Goal: Transaction & Acquisition: Book appointment/travel/reservation

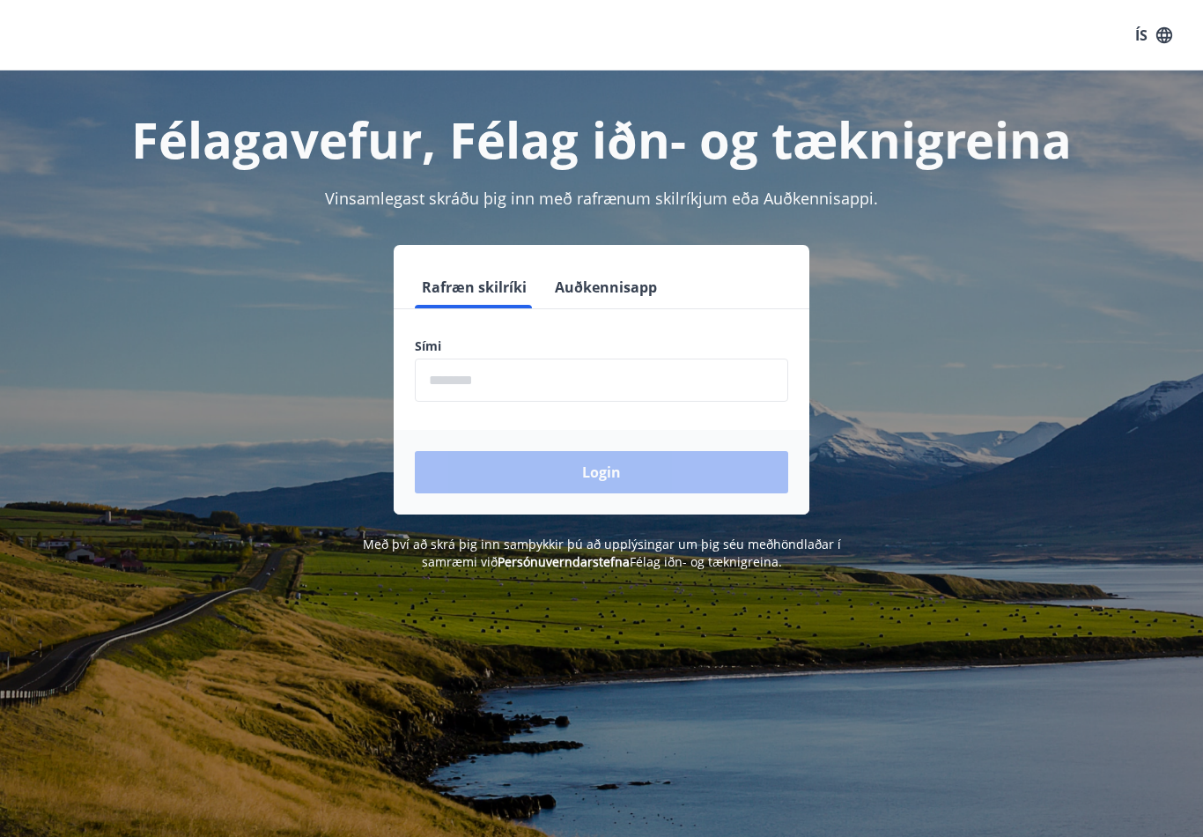
click at [514, 379] on input "phone" at bounding box center [601, 379] width 373 height 43
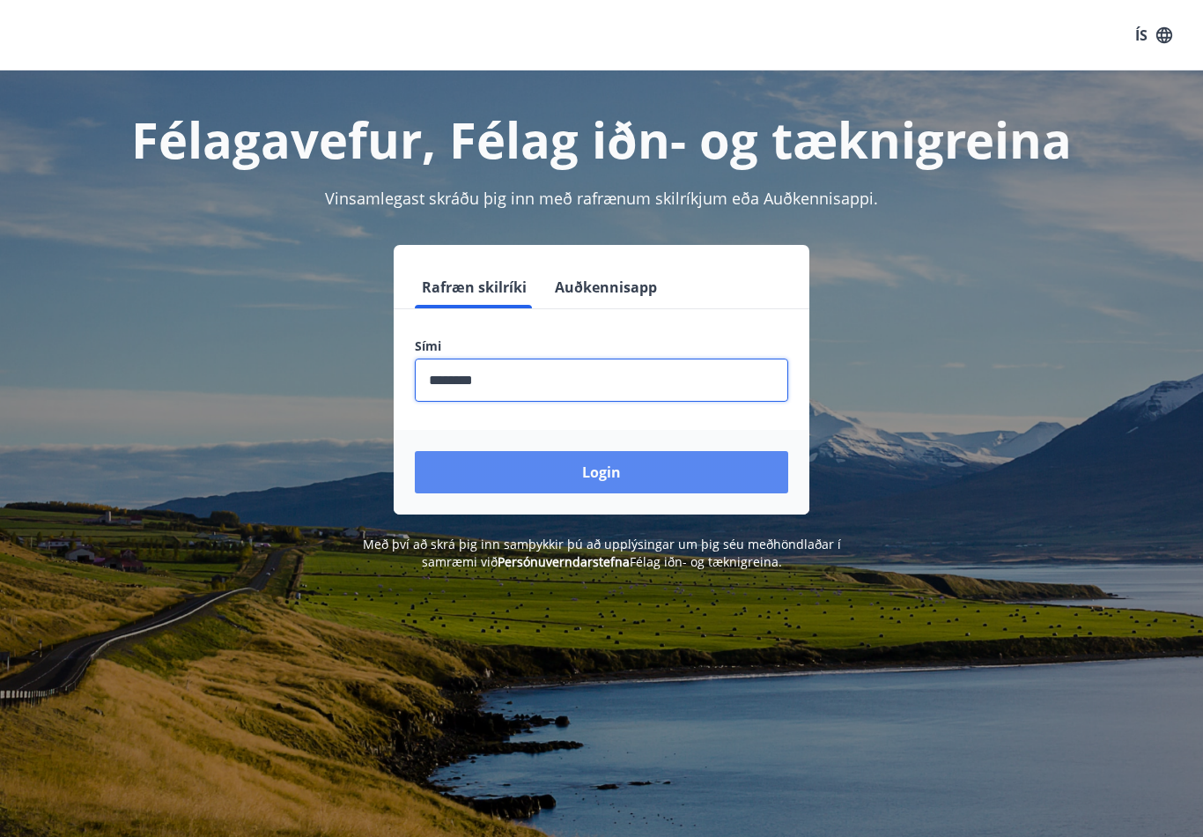
type input "********"
click at [618, 477] on button "Login" at bounding box center [601, 472] width 373 height 42
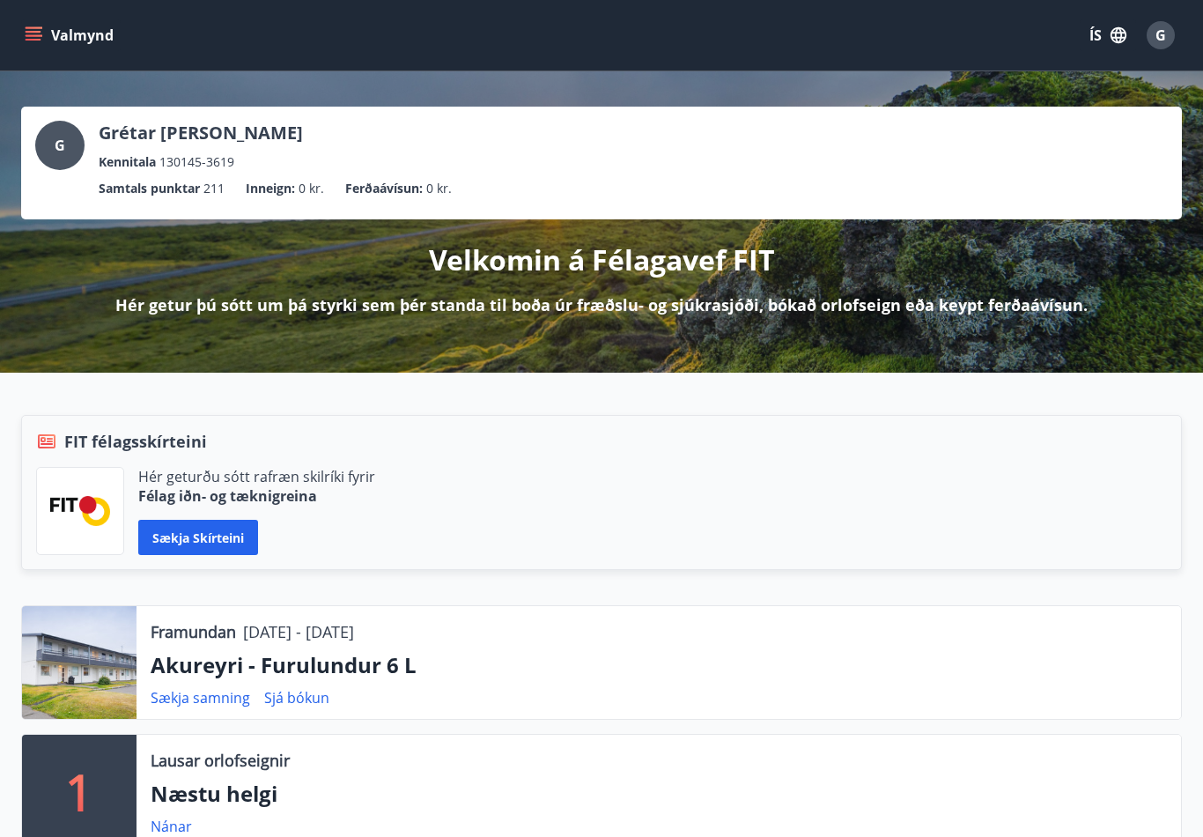
click at [92, 673] on div at bounding box center [79, 662] width 114 height 113
click at [85, 670] on div at bounding box center [79, 662] width 114 height 113
click at [325, 668] on p "Akureyri - Furulundur 6 L" at bounding box center [659, 665] width 1016 height 30
click at [39, 48] on button "Valmynd" at bounding box center [71, 35] width 100 height 32
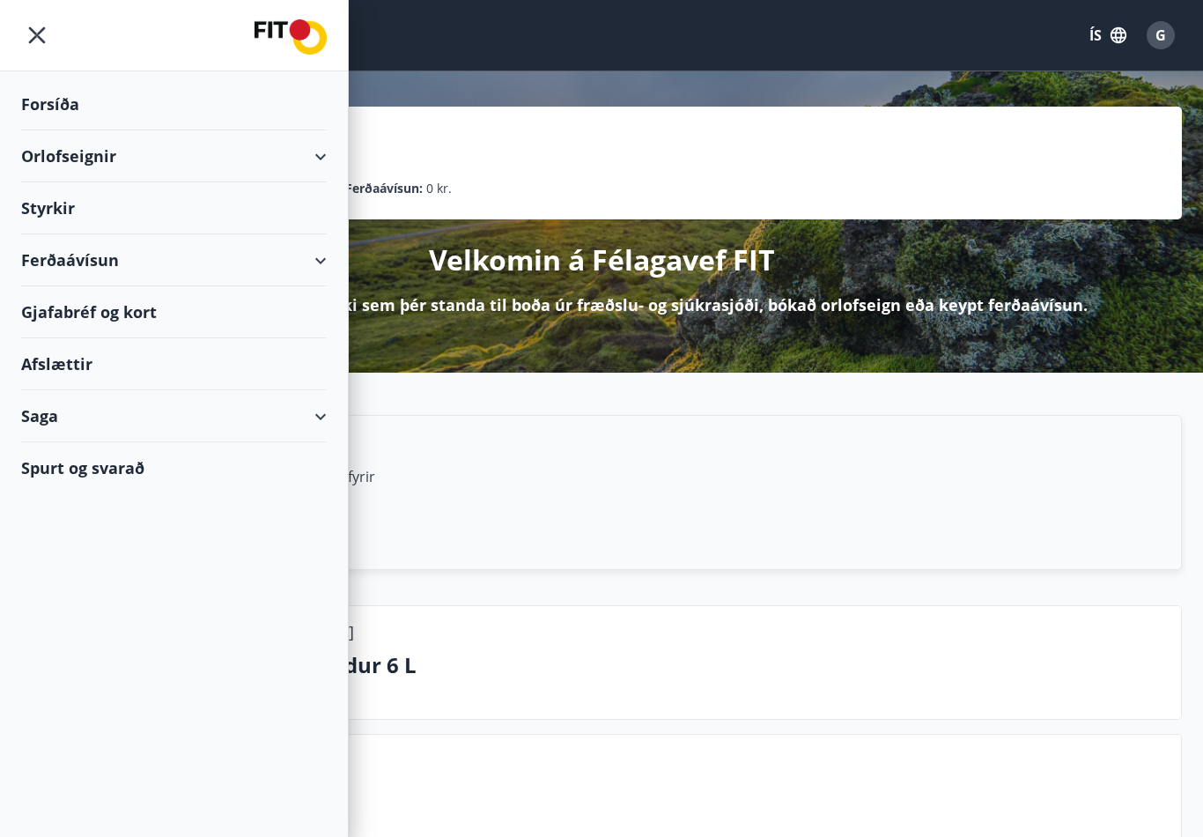
click at [107, 158] on div "Orlofseignir" at bounding box center [174, 156] width 306 height 52
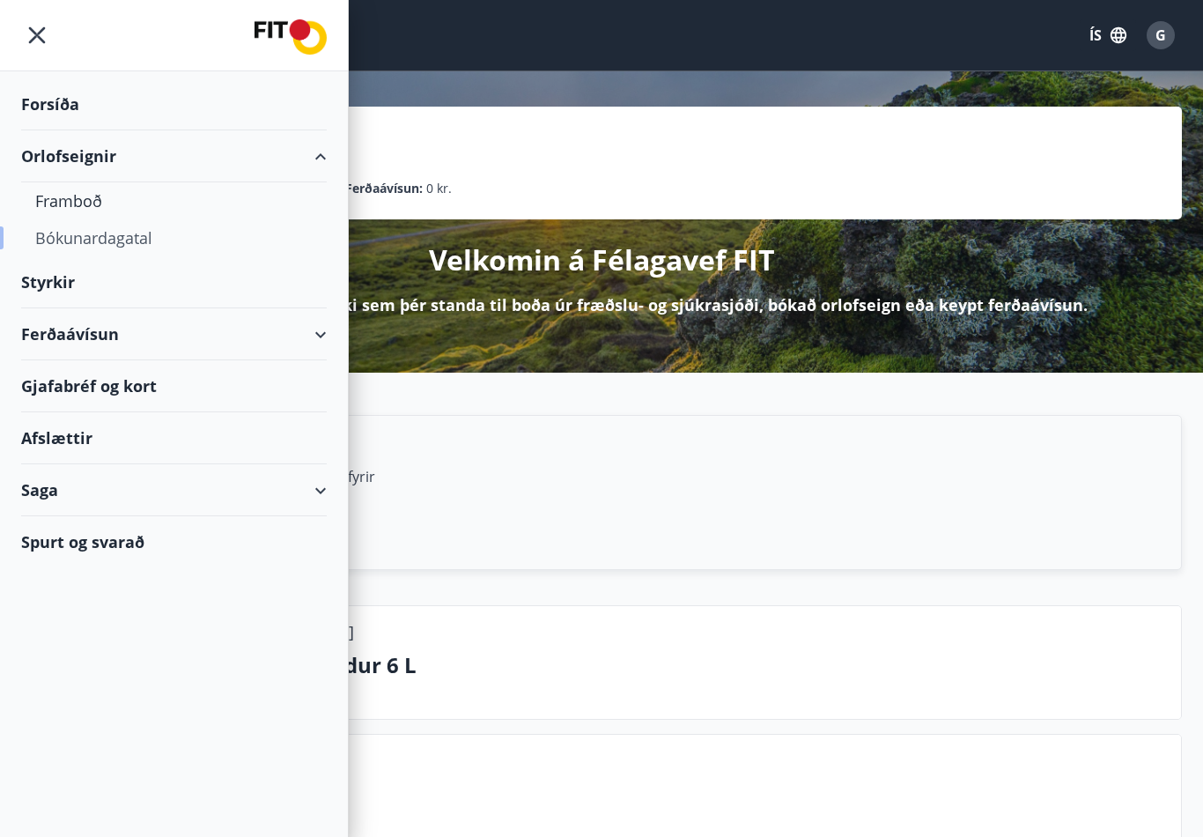
click at [136, 245] on div "Bókunardagatal" at bounding box center [173, 237] width 277 height 37
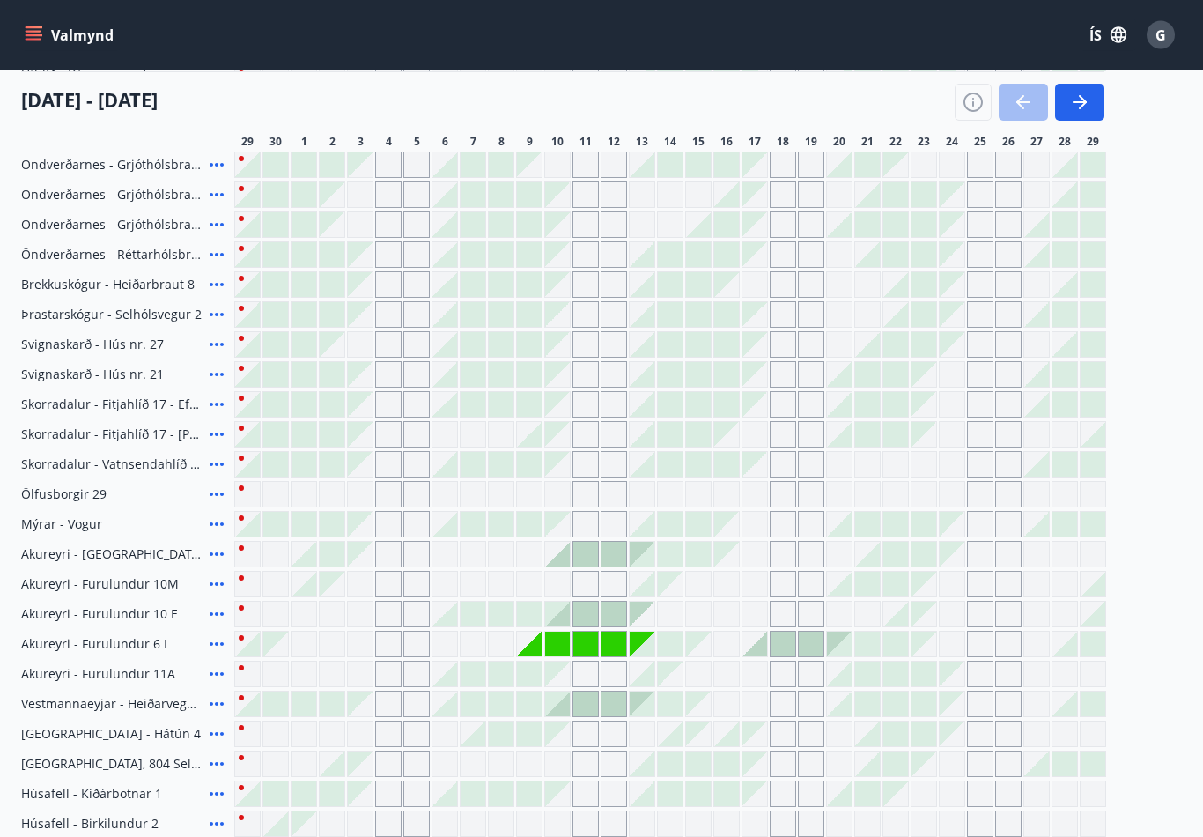
scroll to position [398, 0]
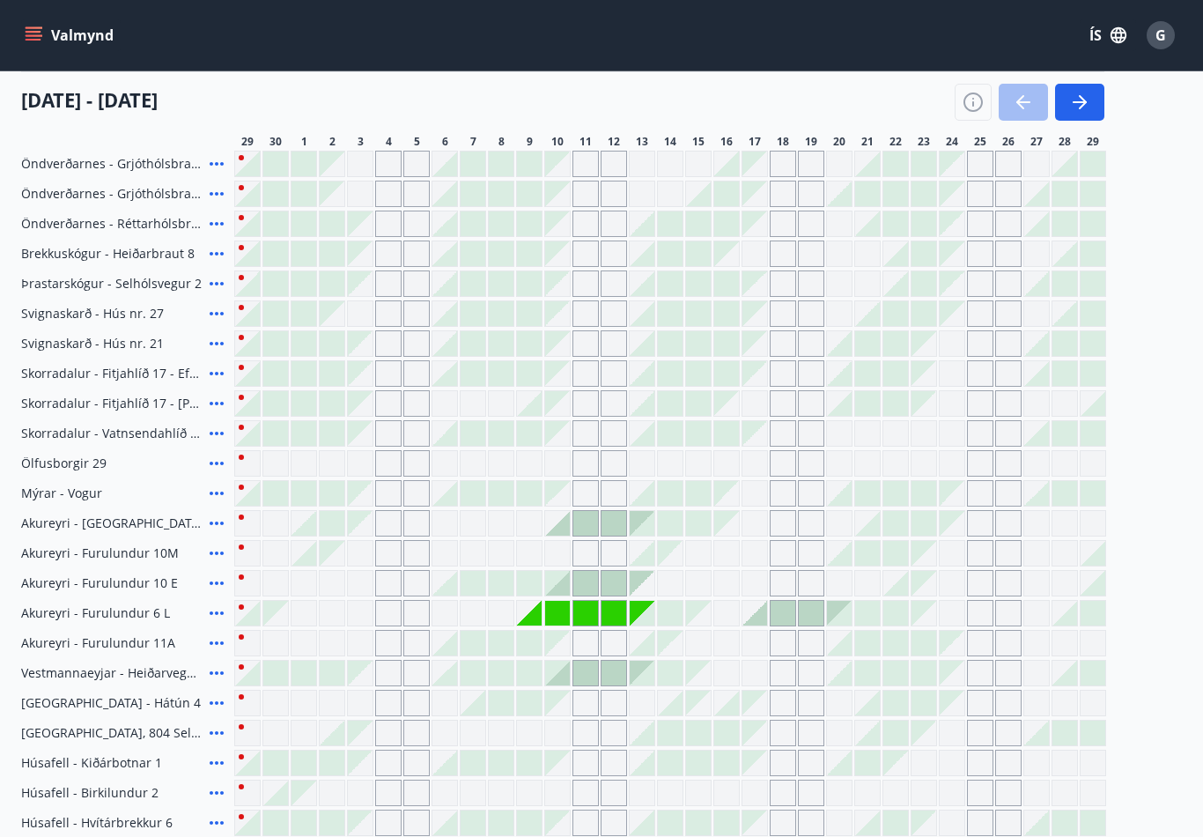
click at [120, 613] on span "Akureyri - Furulundur 6 L" at bounding box center [95, 613] width 149 height 18
click at [149, 615] on span "Akureyri - Furulundur 6 L" at bounding box center [95, 613] width 149 height 18
click at [221, 618] on icon at bounding box center [216, 612] width 21 height 21
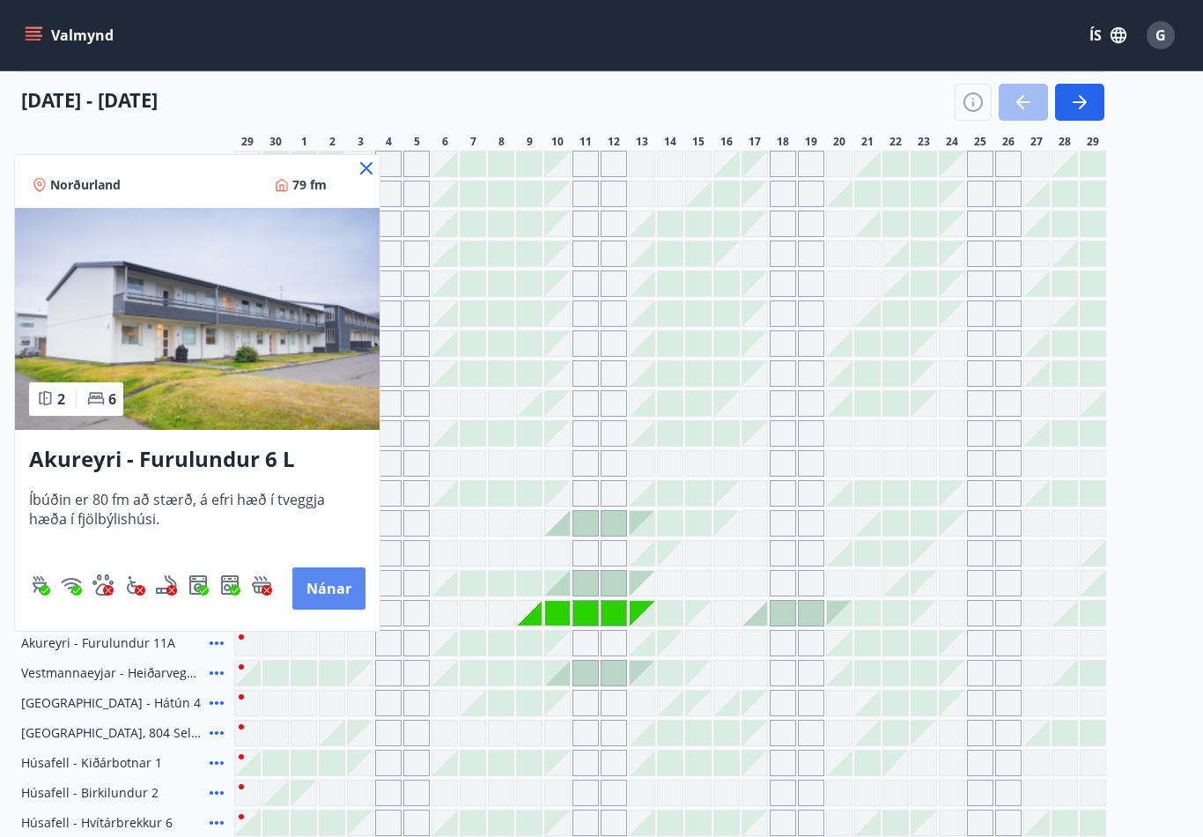
click at [328, 601] on button "Nánar" at bounding box center [328, 588] width 73 height 42
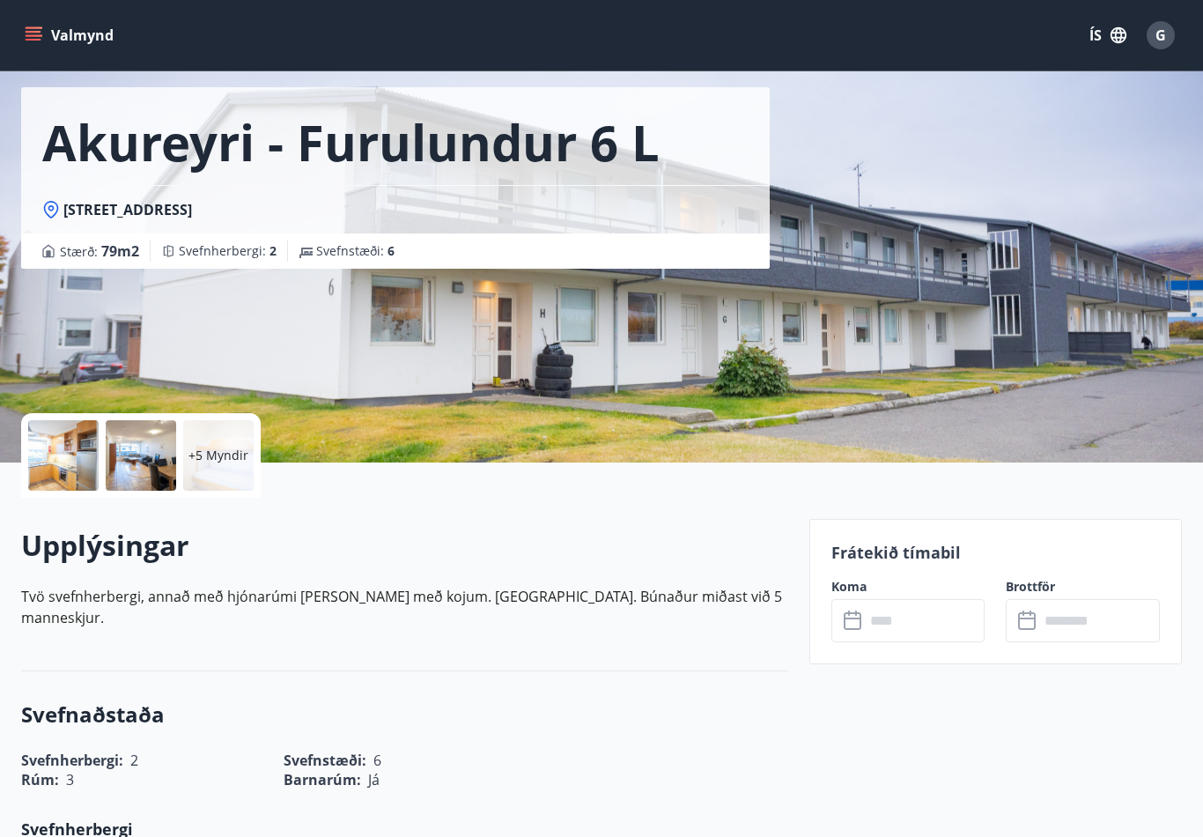
scroll to position [67, 0]
click at [68, 476] on div at bounding box center [63, 454] width 70 height 70
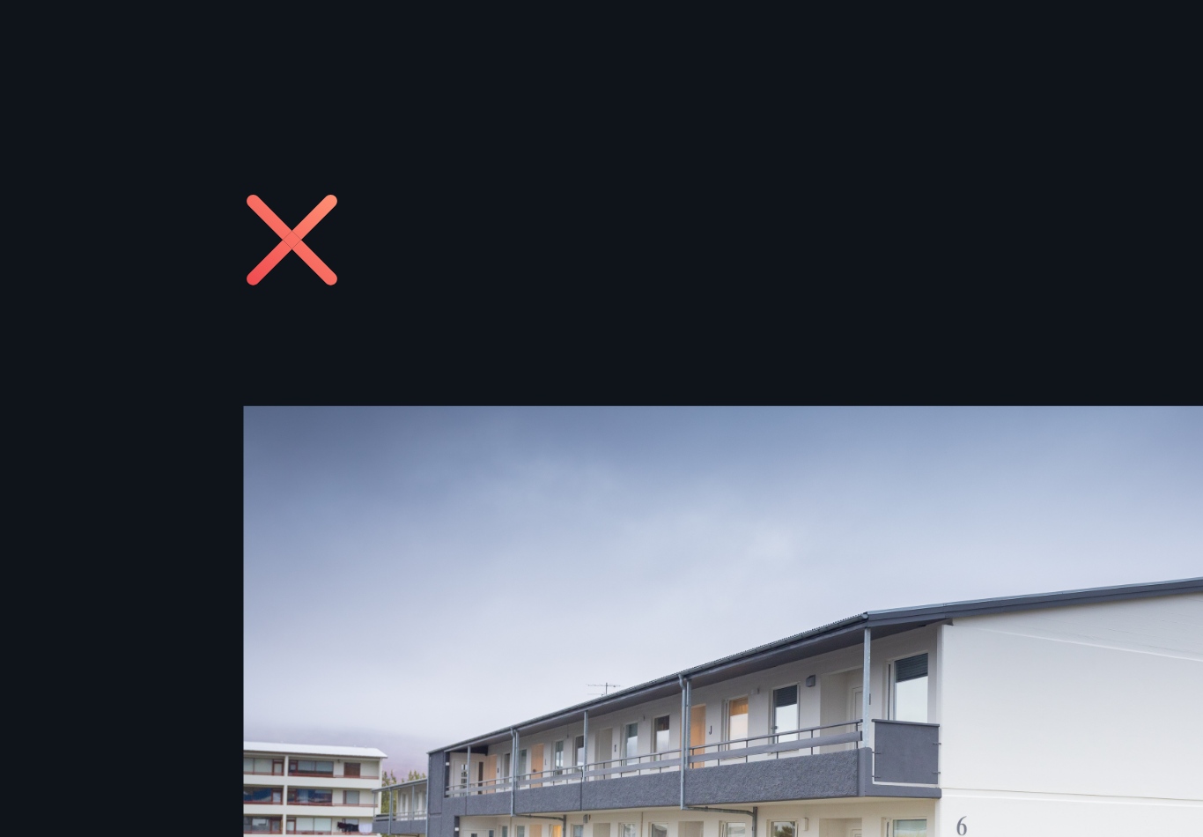
scroll to position [0, 0]
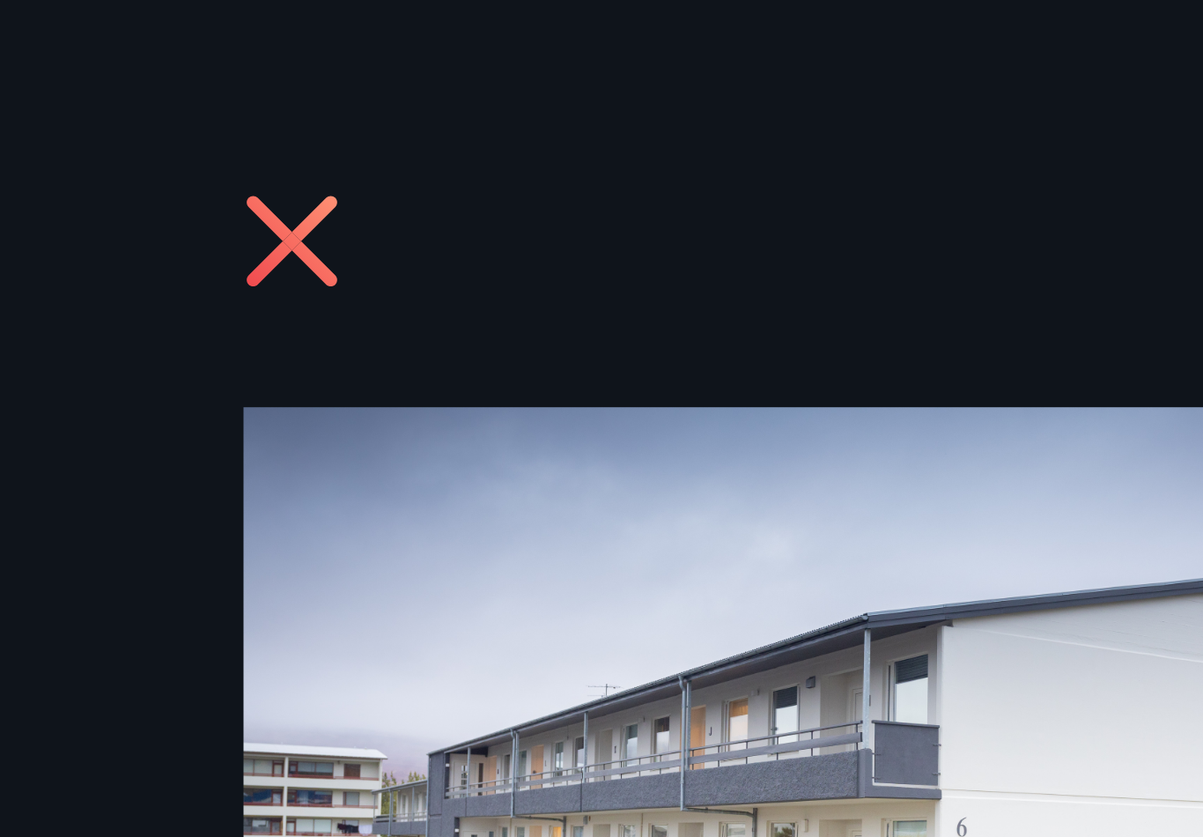
click at [284, 59] on icon at bounding box center [298, 61] width 28 height 28
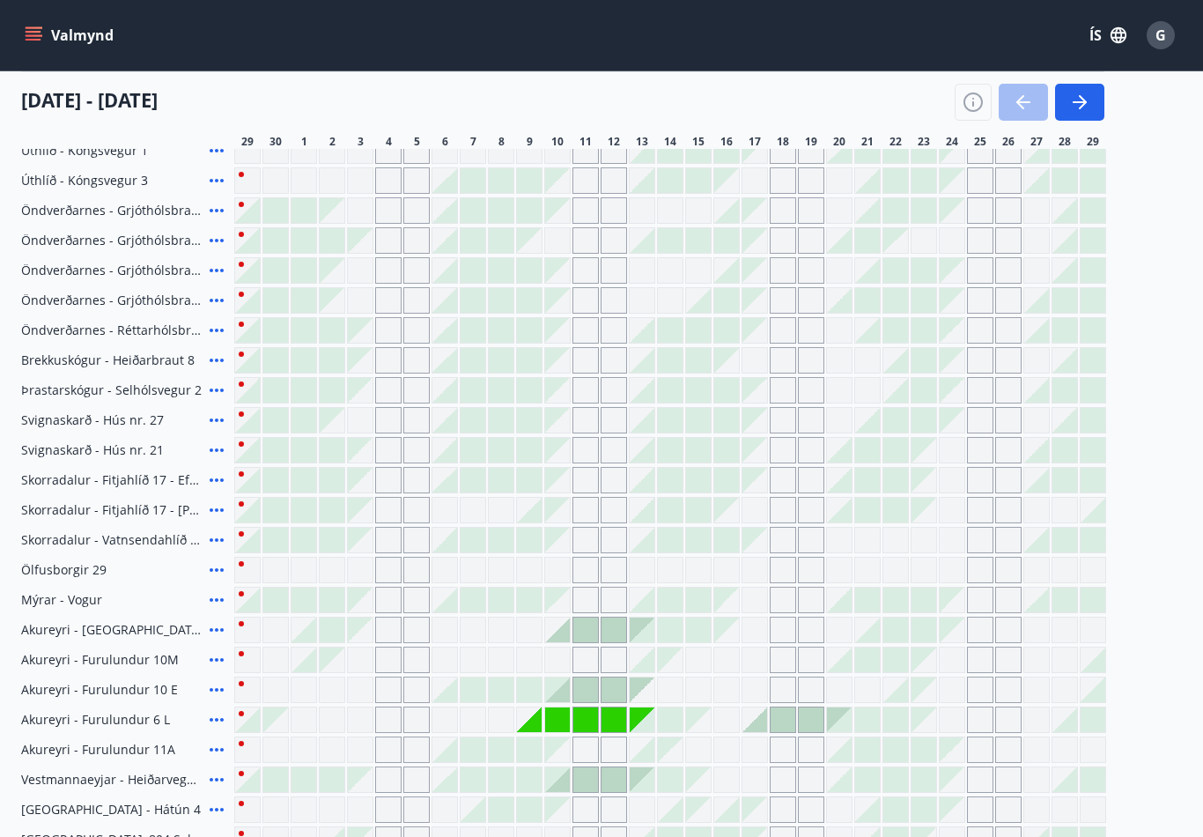
scroll to position [293, 0]
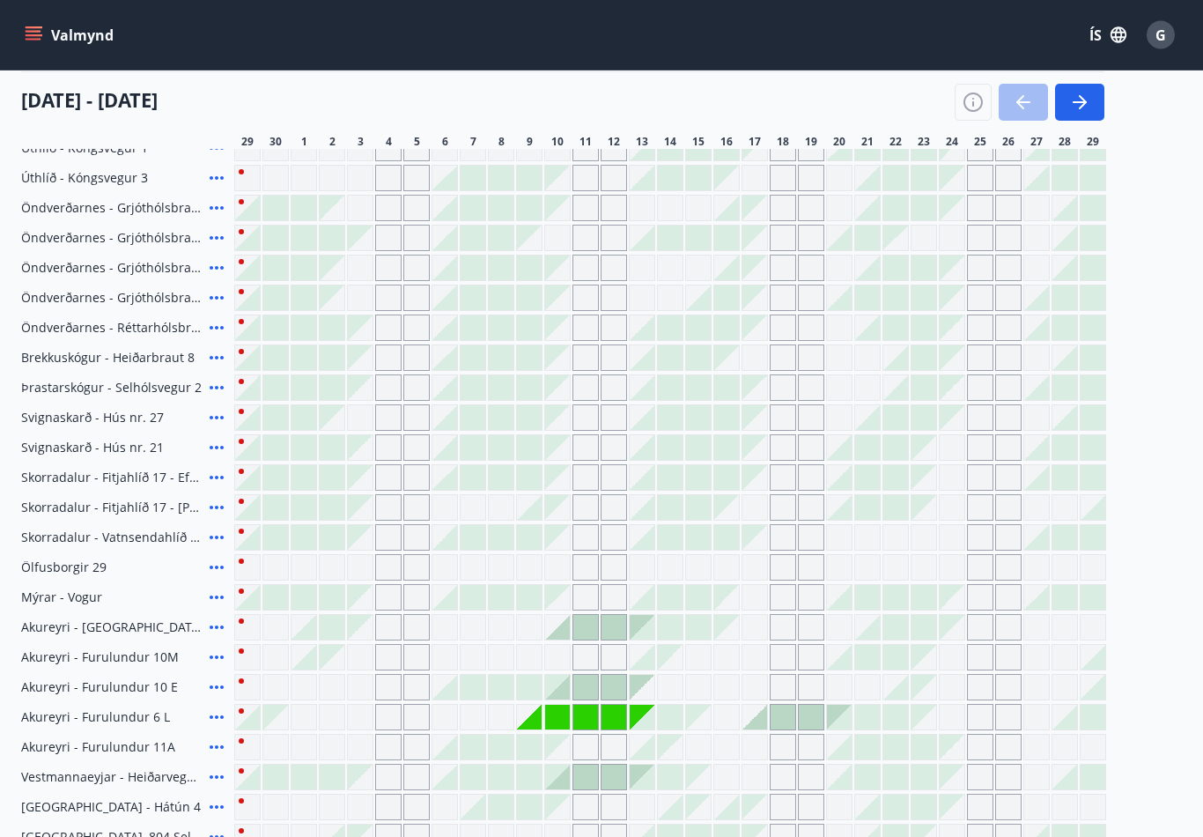
click at [214, 719] on icon at bounding box center [216, 717] width 21 height 21
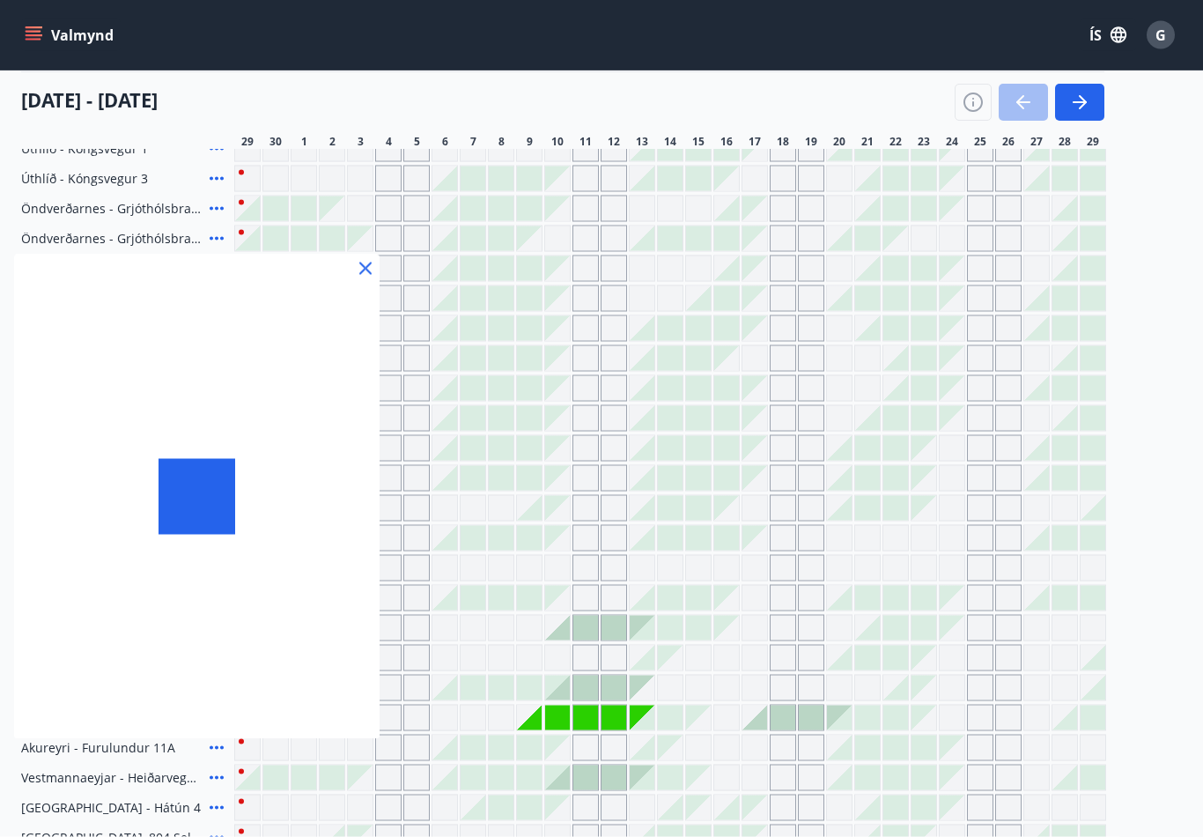
scroll to position [294, 0]
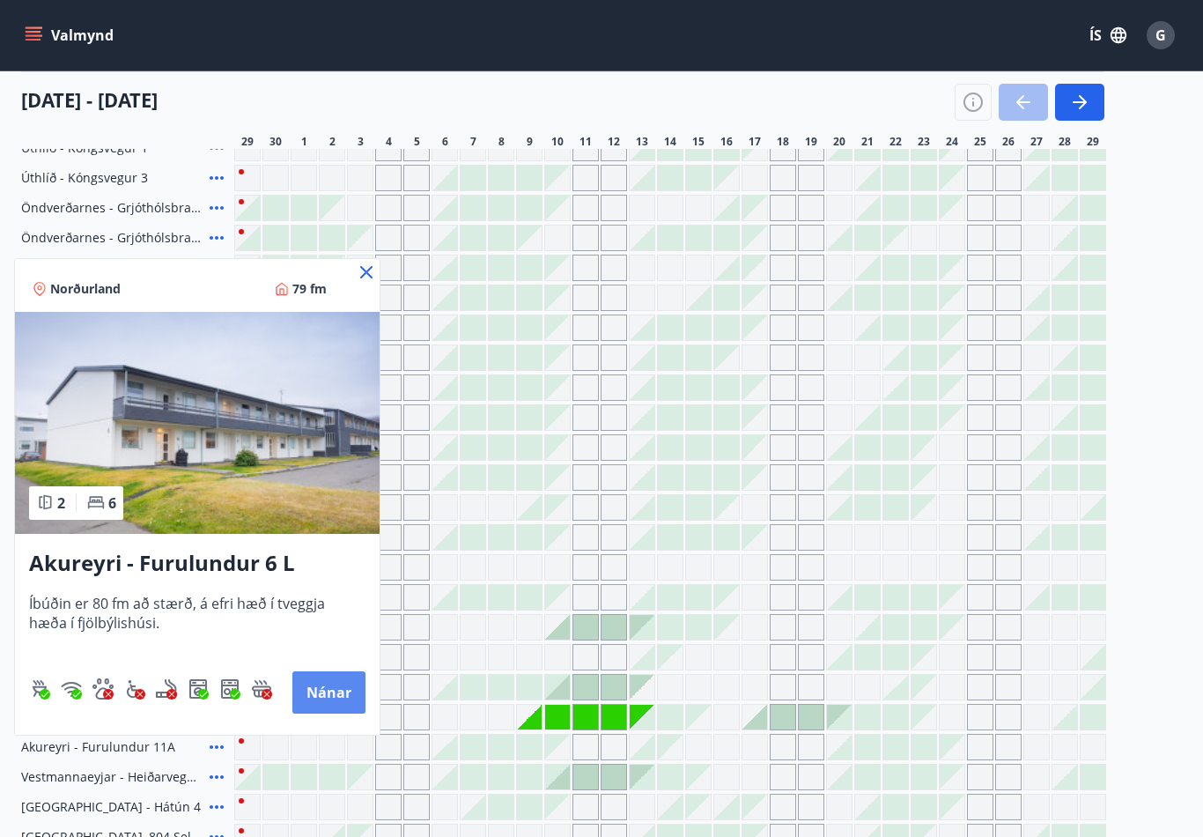
click at [326, 693] on button "Nánar" at bounding box center [328, 692] width 73 height 42
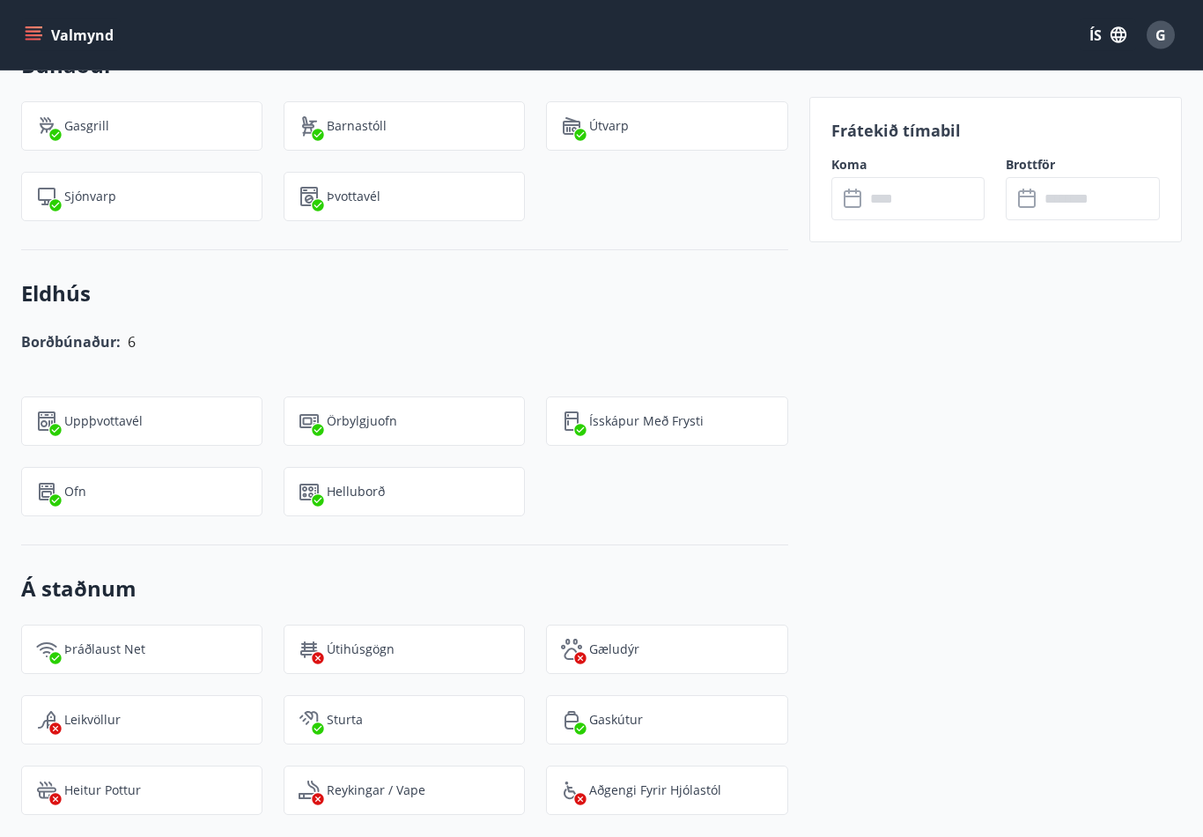
scroll to position [1106, 0]
click at [1070, 682] on div "Frátekið tímabil Koma ​ ​ Brottför ​ ​" at bounding box center [995, 618] width 373 height 2279
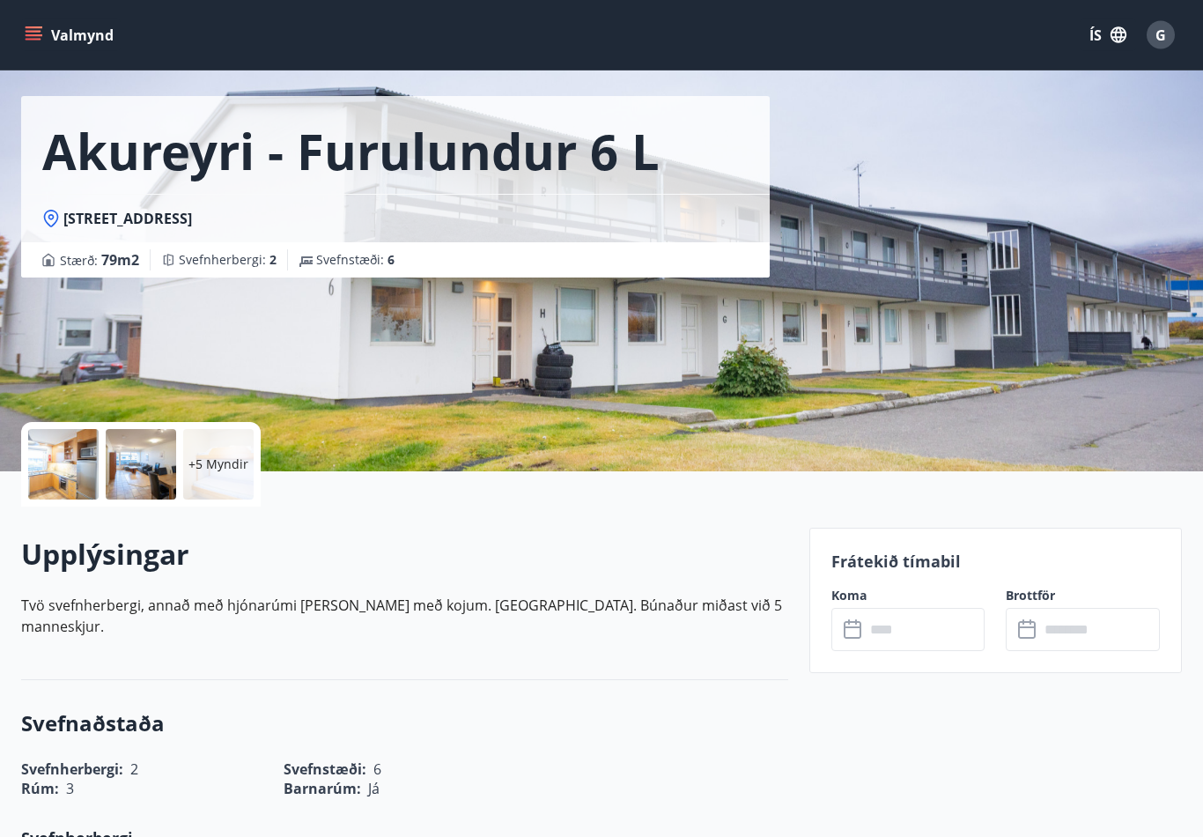
scroll to position [0, 0]
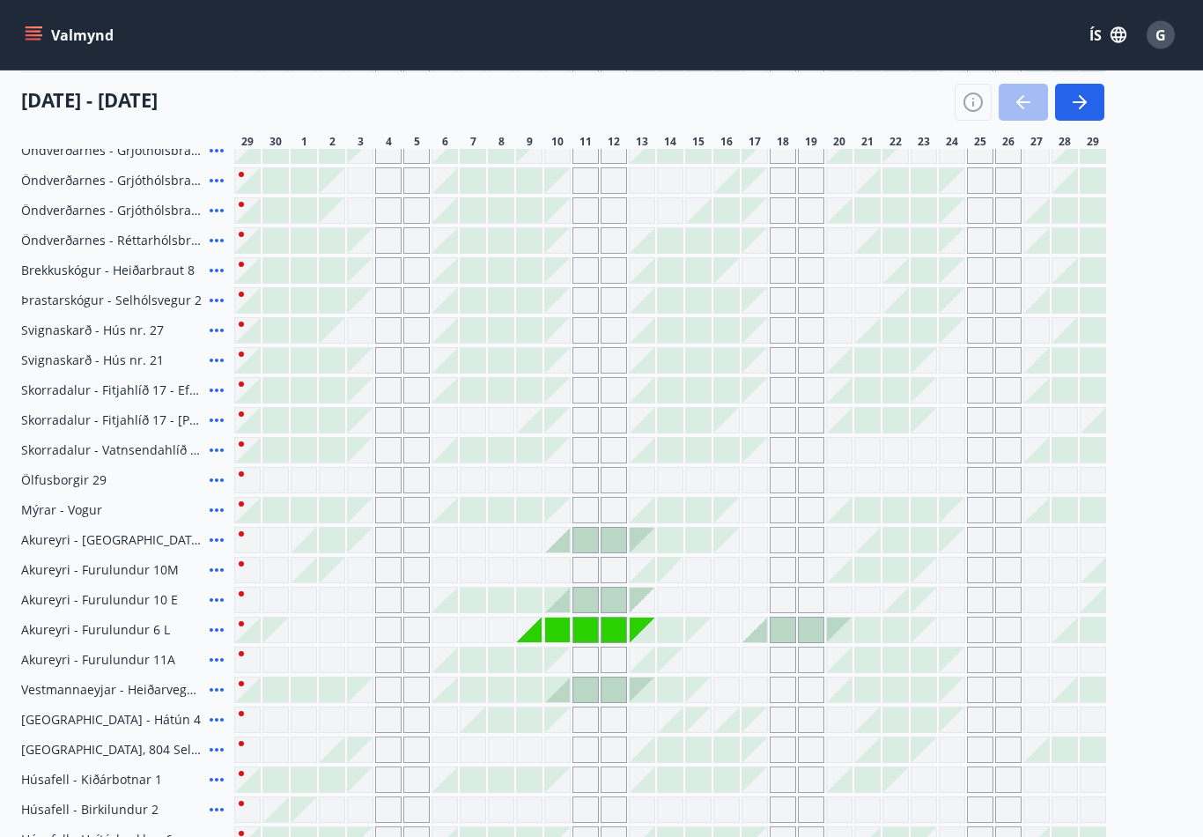
scroll to position [380, 0]
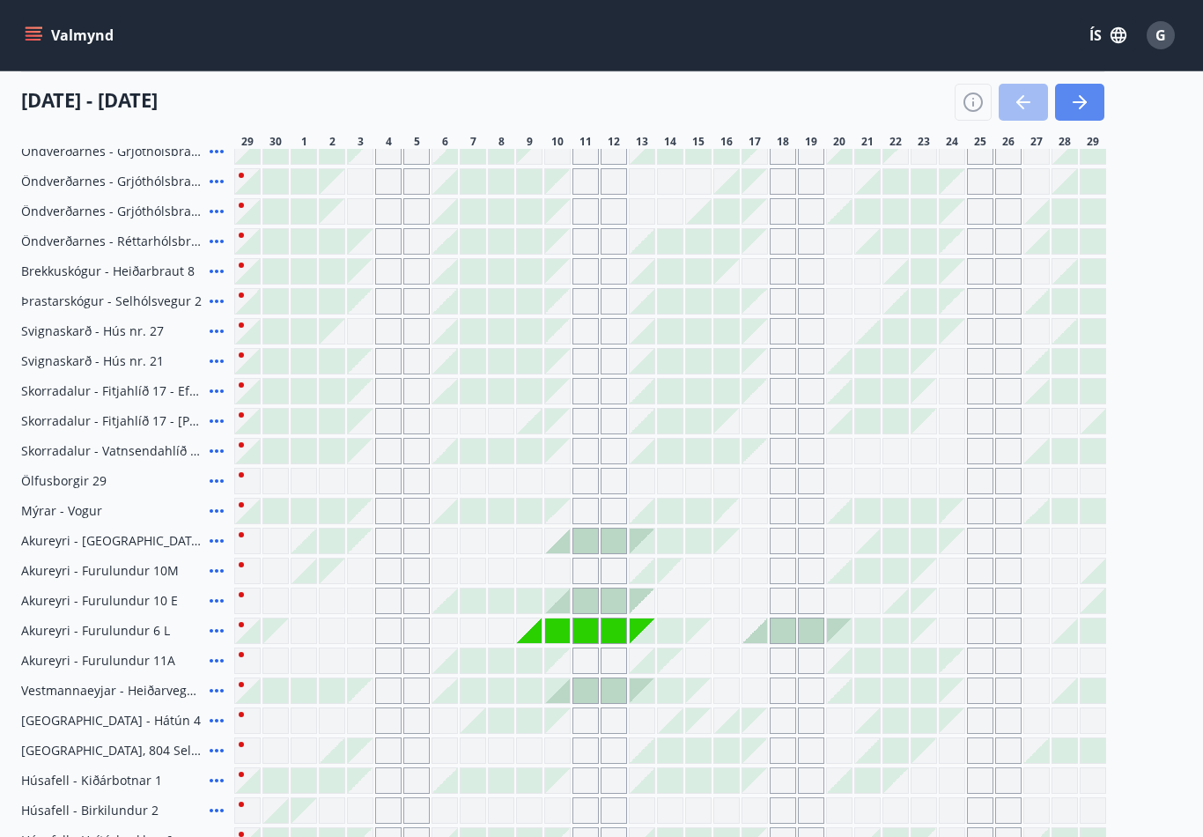
click at [1087, 104] on icon "button" at bounding box center [1079, 102] width 21 height 21
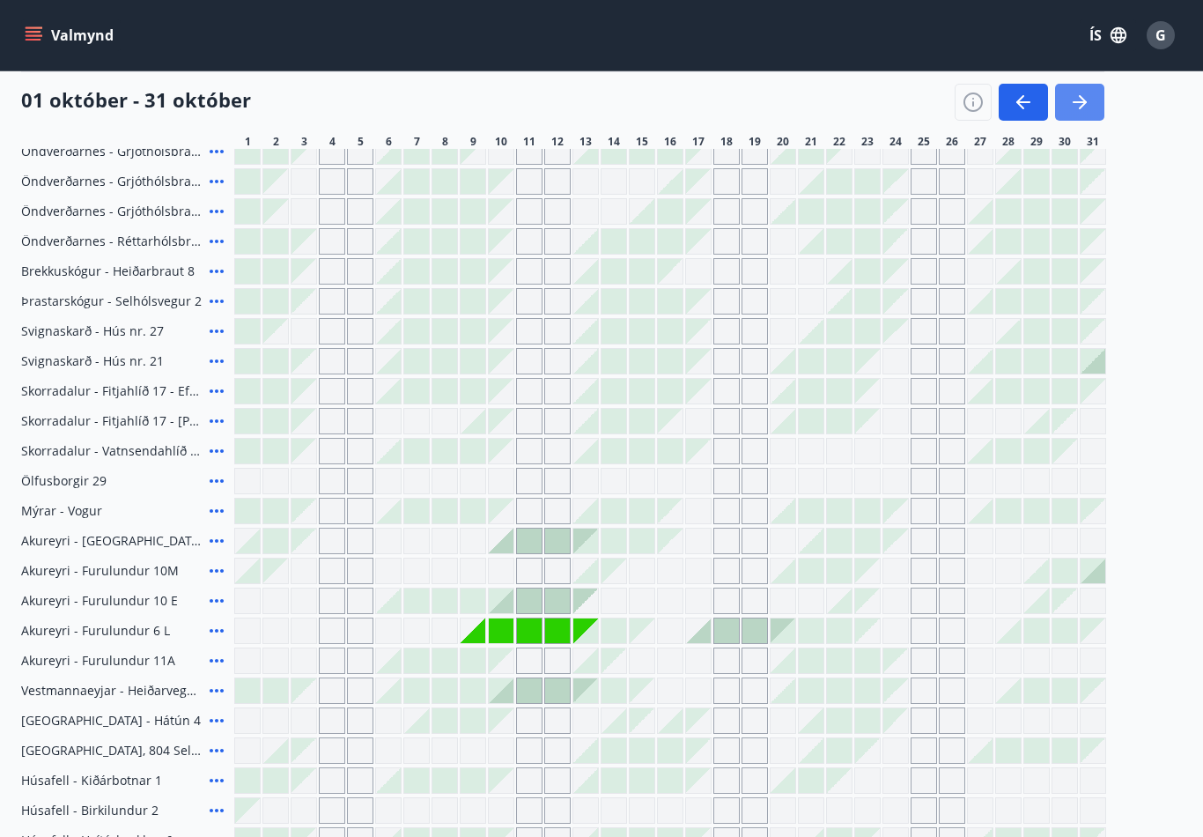
click at [1089, 106] on icon "button" at bounding box center [1079, 102] width 21 height 21
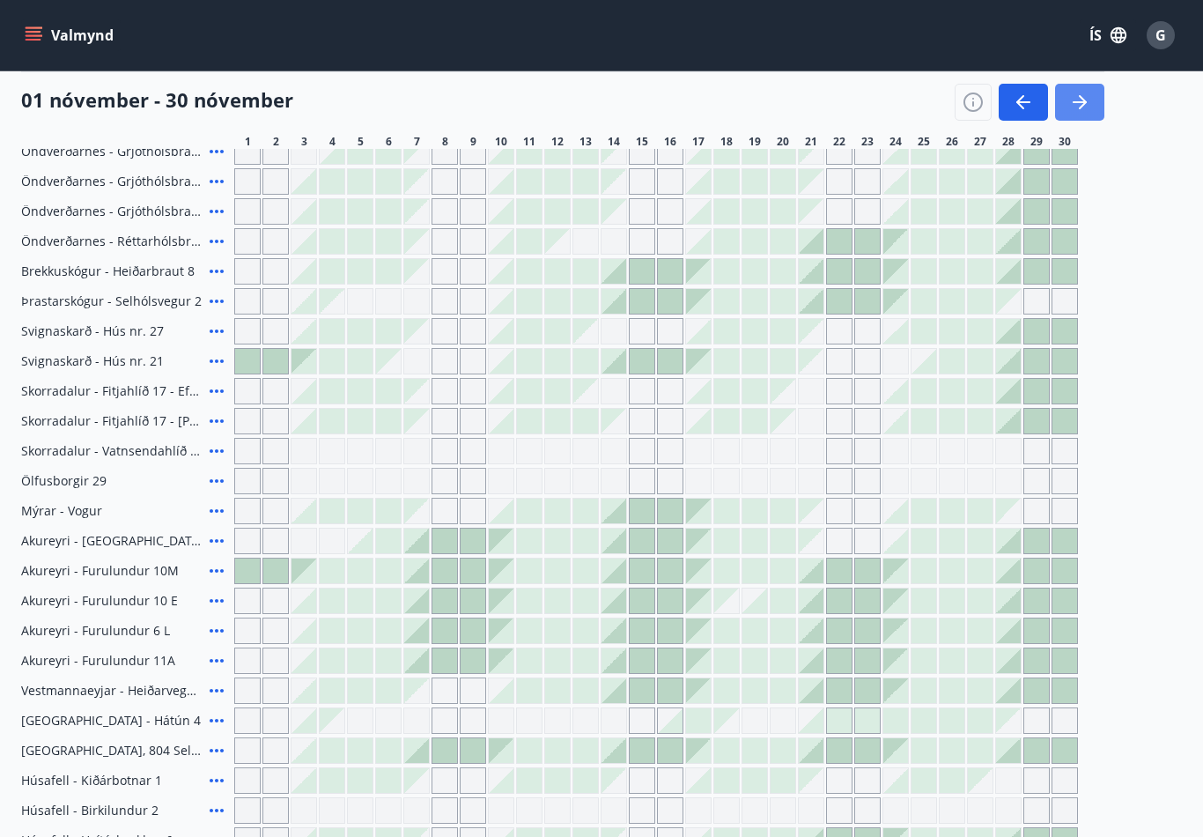
click at [1086, 108] on icon "button" at bounding box center [1079, 102] width 21 height 21
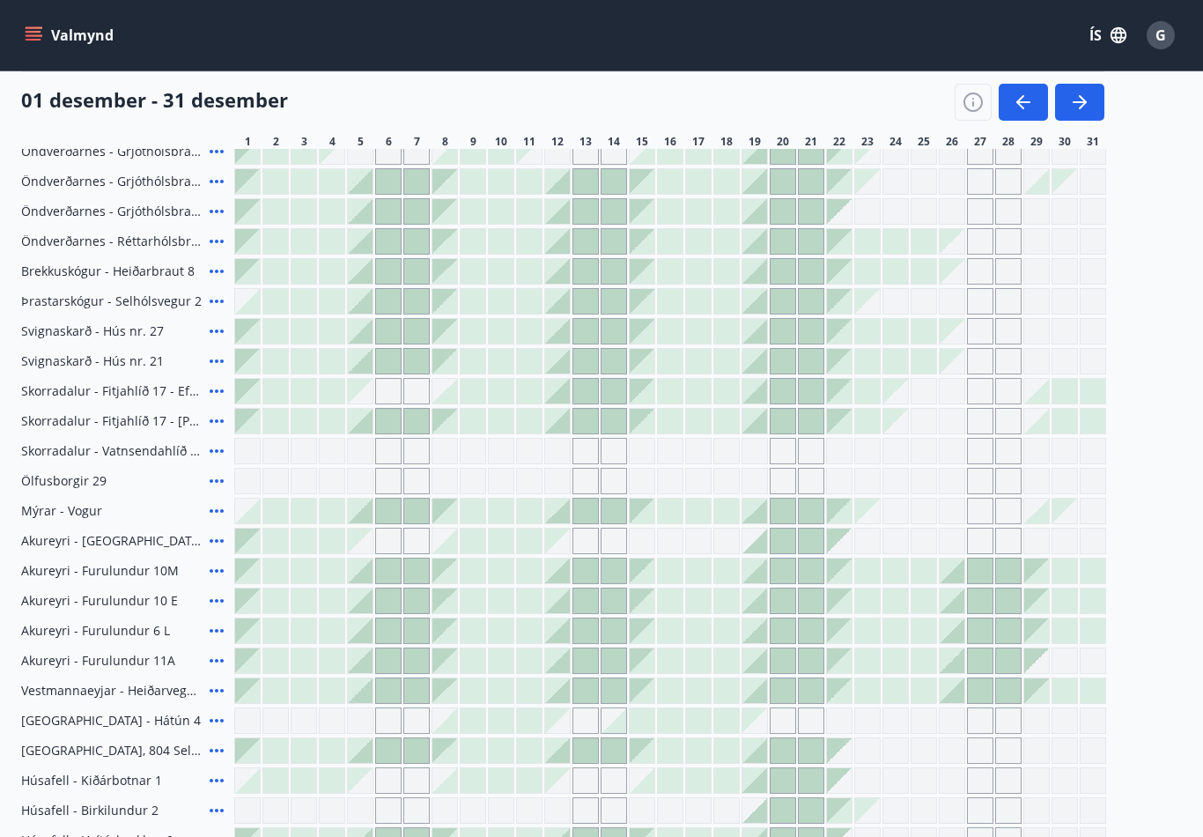
click at [1157, 39] on span "G" at bounding box center [1160, 35] width 11 height 19
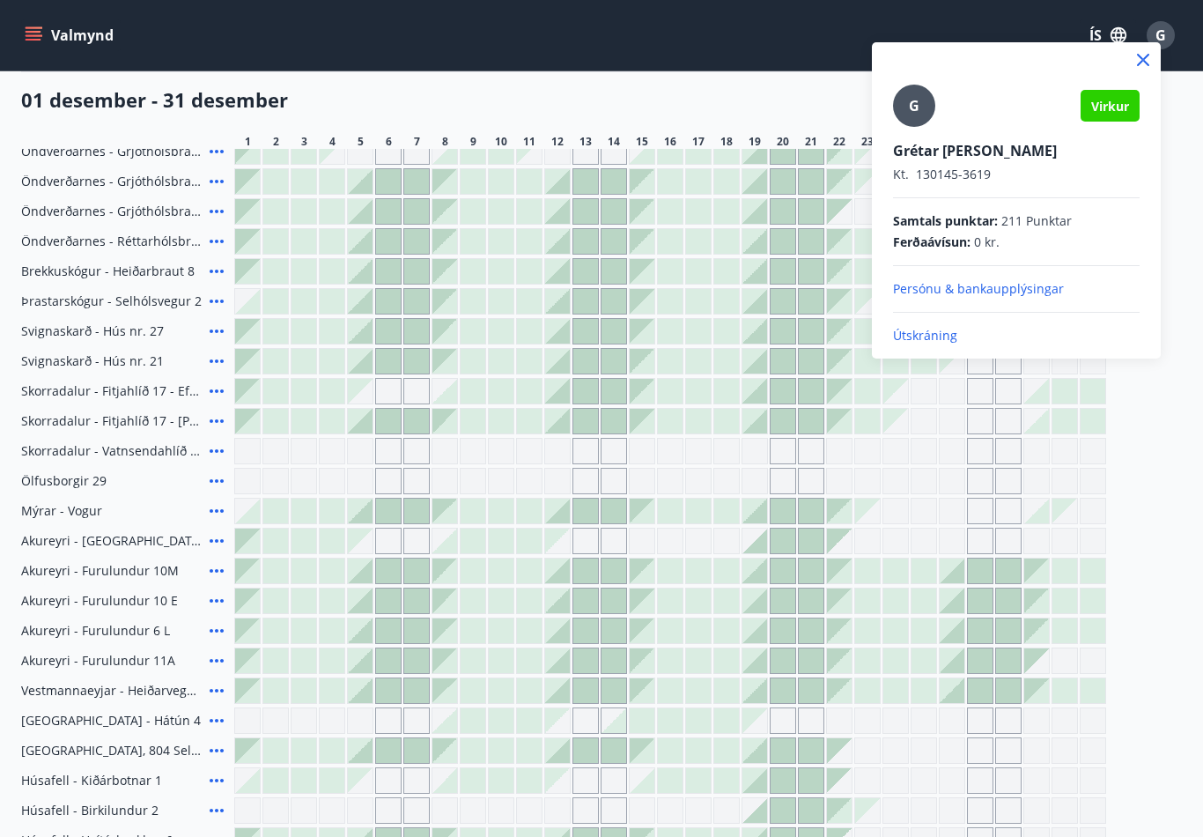
click at [926, 334] on p "Útskráning" at bounding box center [1016, 336] width 247 height 18
click at [932, 336] on p "Útskráning" at bounding box center [1016, 336] width 247 height 18
